Goal: Information Seeking & Learning: Check status

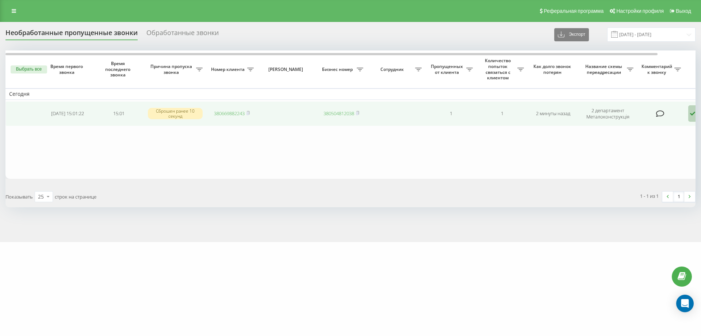
click at [692, 117] on icon at bounding box center [693, 113] width 9 height 17
click at [661, 125] on div "Не удалось связаться" at bounding box center [660, 128] width 140 height 13
click at [692, 107] on icon at bounding box center [693, 113] width 9 height 17
click at [668, 125] on div "Не удалось связаться" at bounding box center [660, 128] width 140 height 13
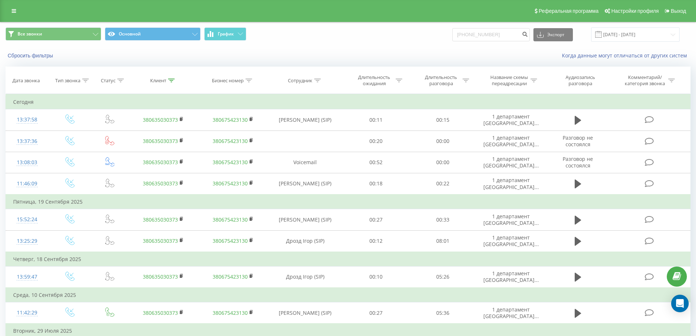
type input "[PHONE_NUMBER]"
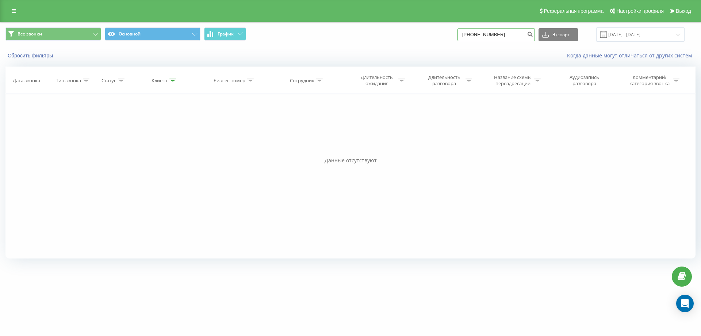
click at [470, 34] on input "[PHONE_NUMBER]" at bounding box center [496, 34] width 77 height 13
click at [472, 35] on input "[PHONE_NUMBER]" at bounding box center [496, 34] width 77 height 13
click at [480, 36] on input "050)[PHONE_NUMBER]" at bounding box center [496, 34] width 77 height 13
click at [487, 33] on input "050481-26-99" at bounding box center [496, 34] width 77 height 13
click at [492, 34] on input "05048126-99" at bounding box center [496, 34] width 77 height 13
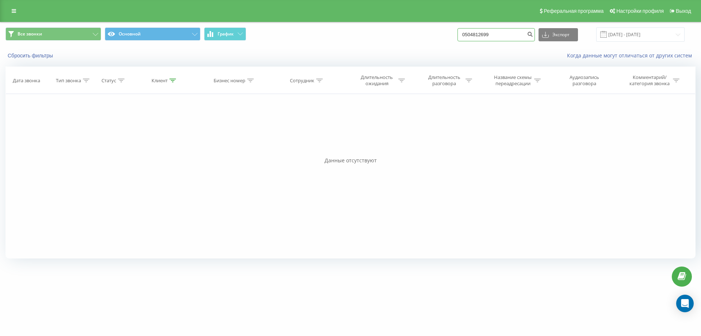
type input "0504812699"
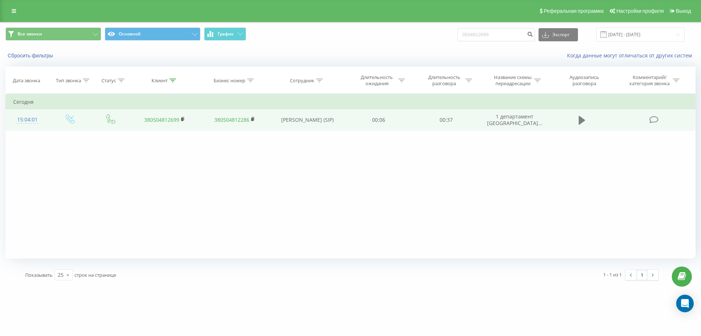
click at [577, 118] on button at bounding box center [582, 120] width 11 height 11
